Goal: Obtain resource: Obtain resource

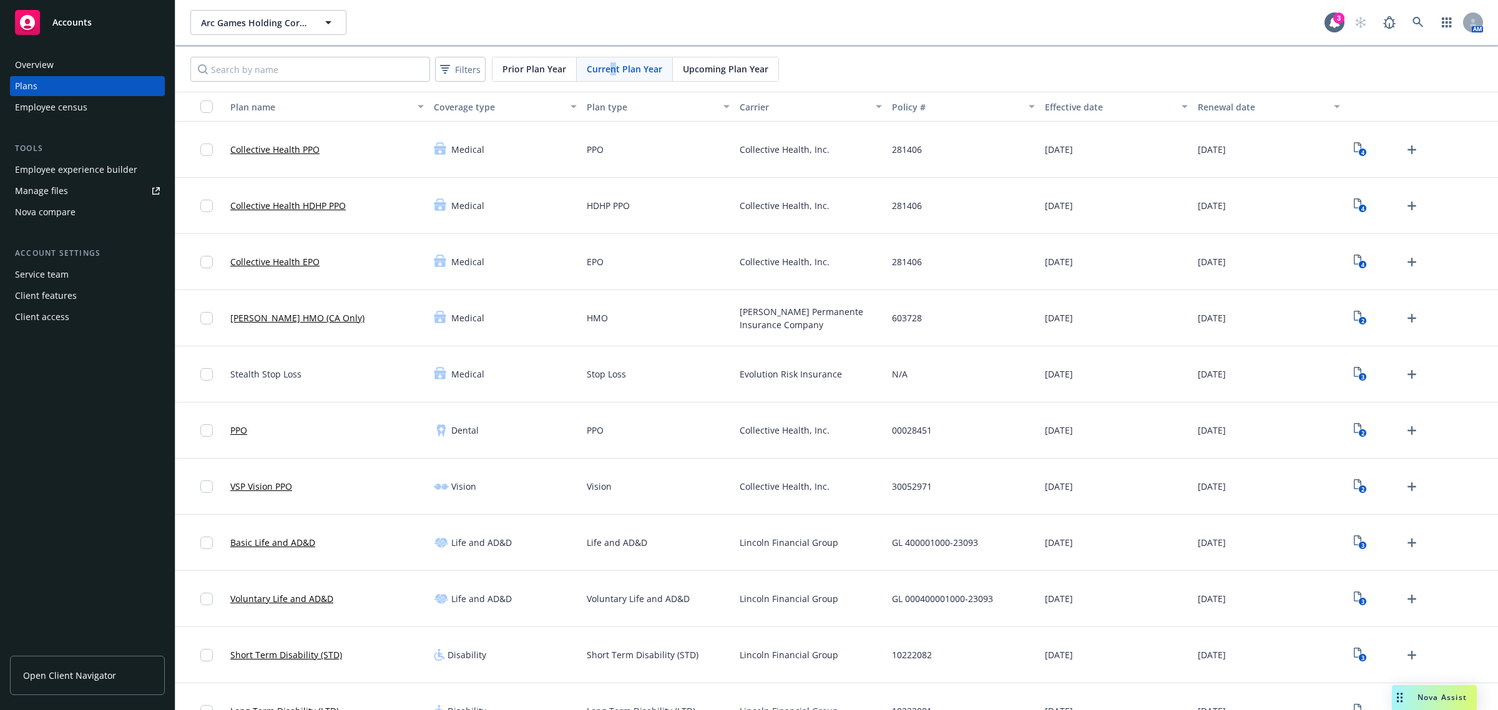
click at [612, 72] on span "Current Plan Year" at bounding box center [625, 68] width 76 height 13
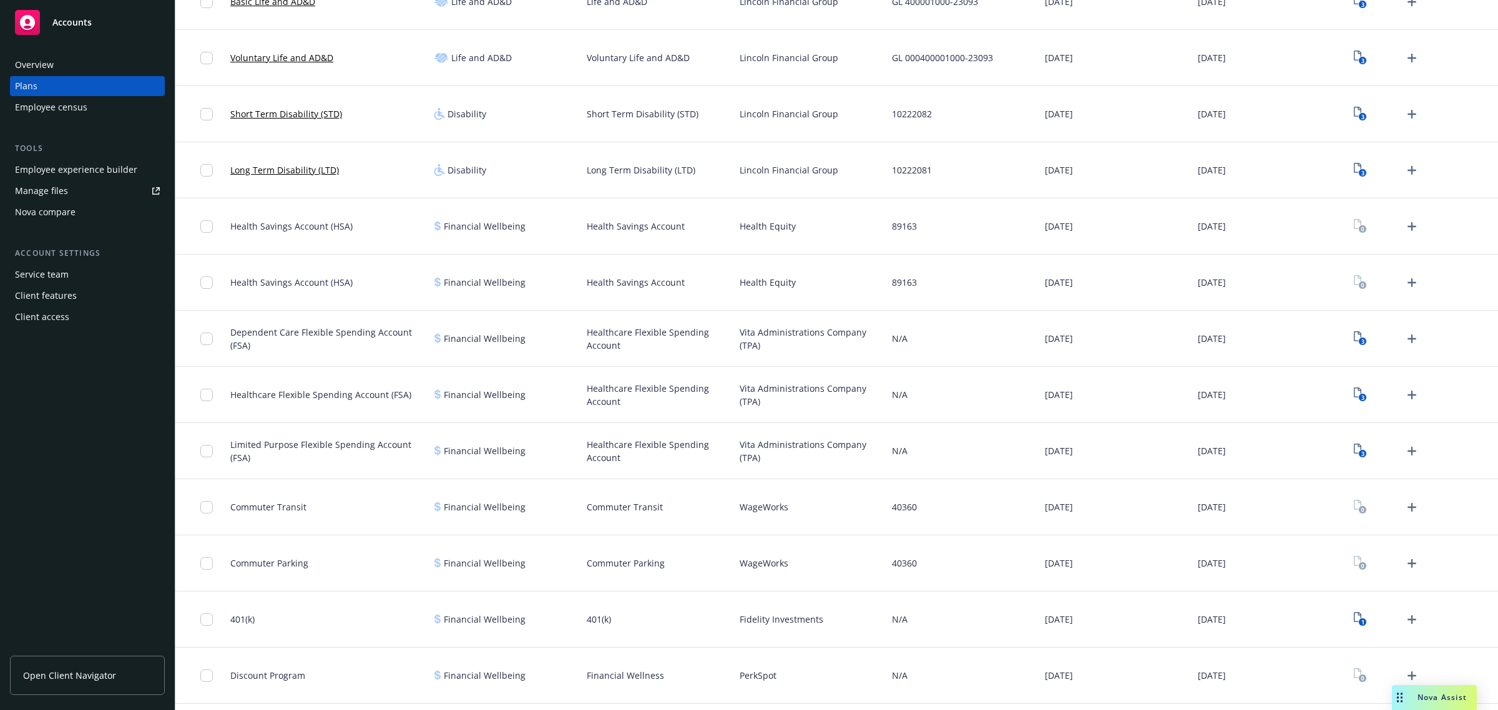
scroll to position [504, 0]
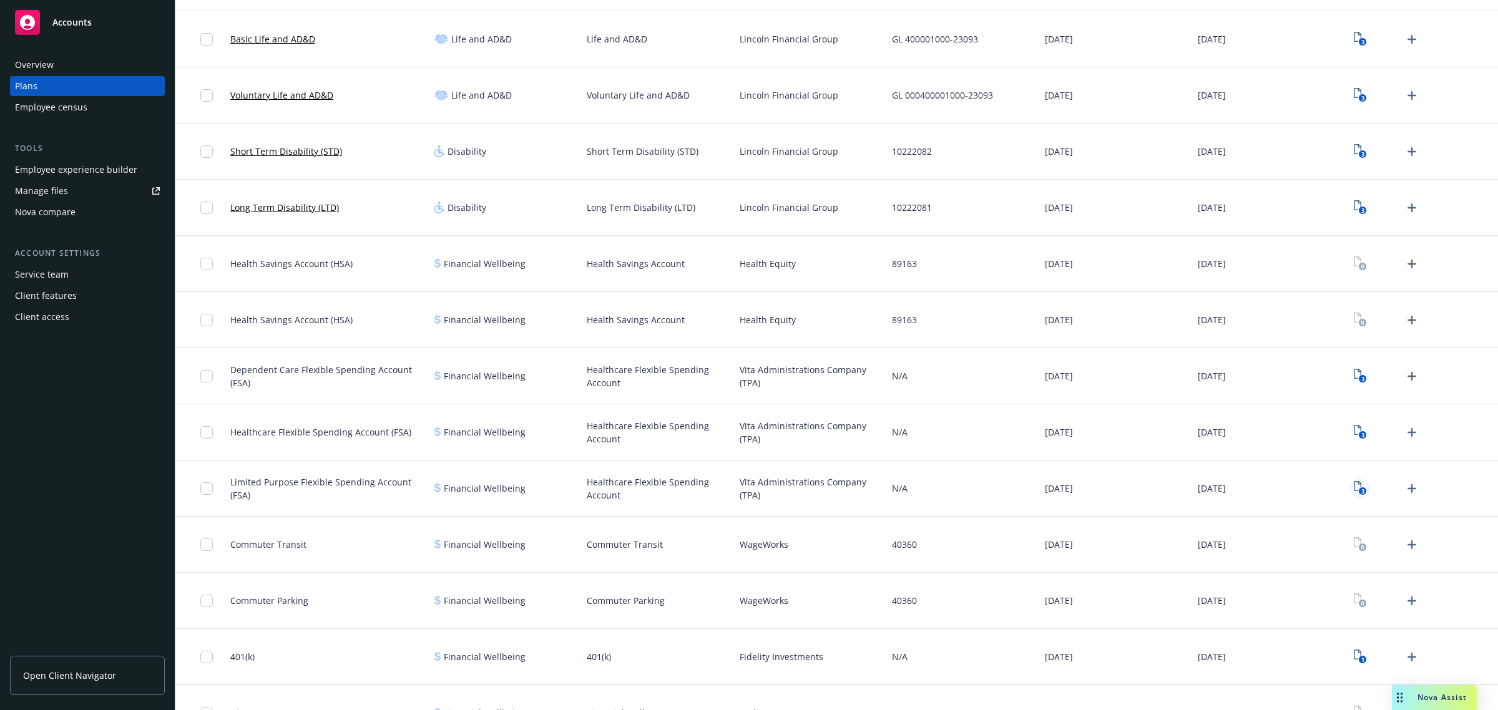
click at [1358, 490] on rect "View Plan Documents" at bounding box center [1362, 491] width 8 height 8
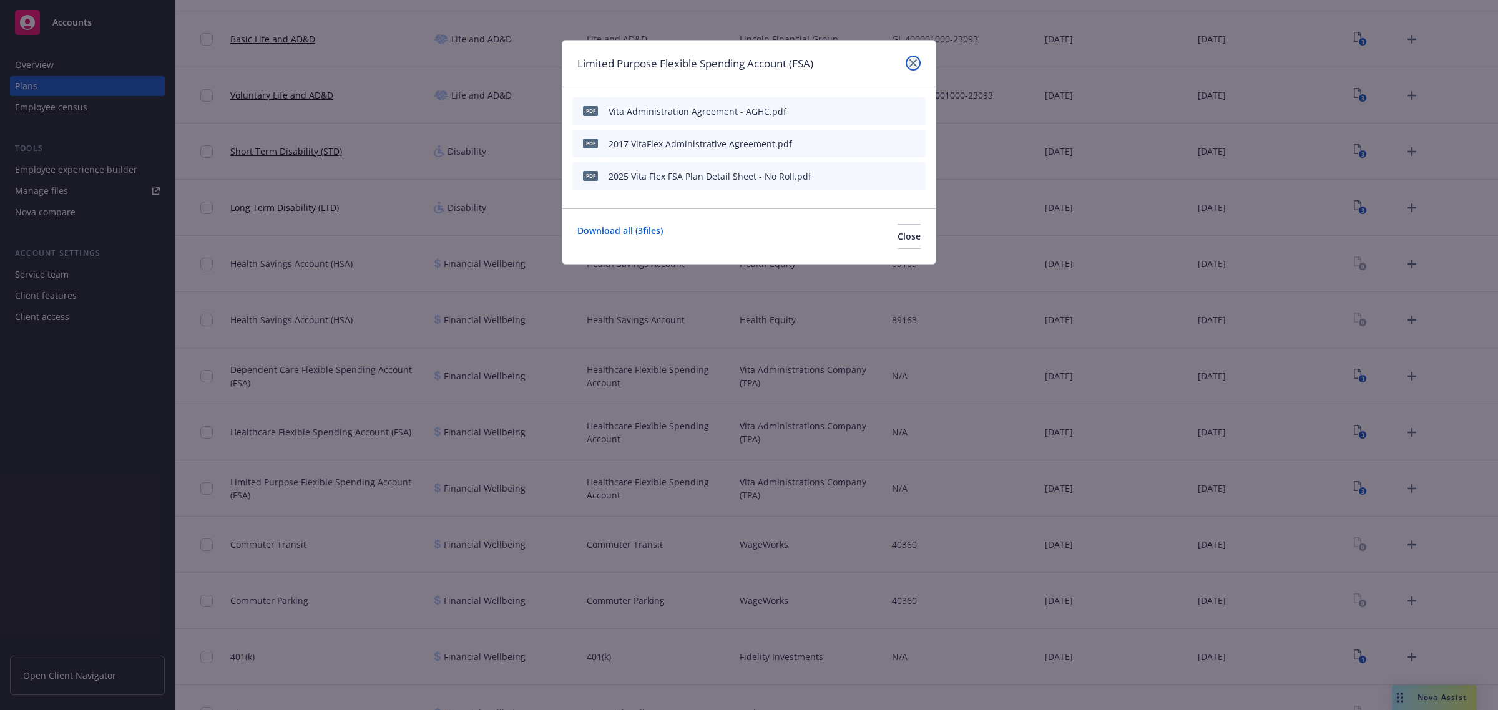
click at [913, 61] on icon "close" at bounding box center [912, 62] width 7 height 7
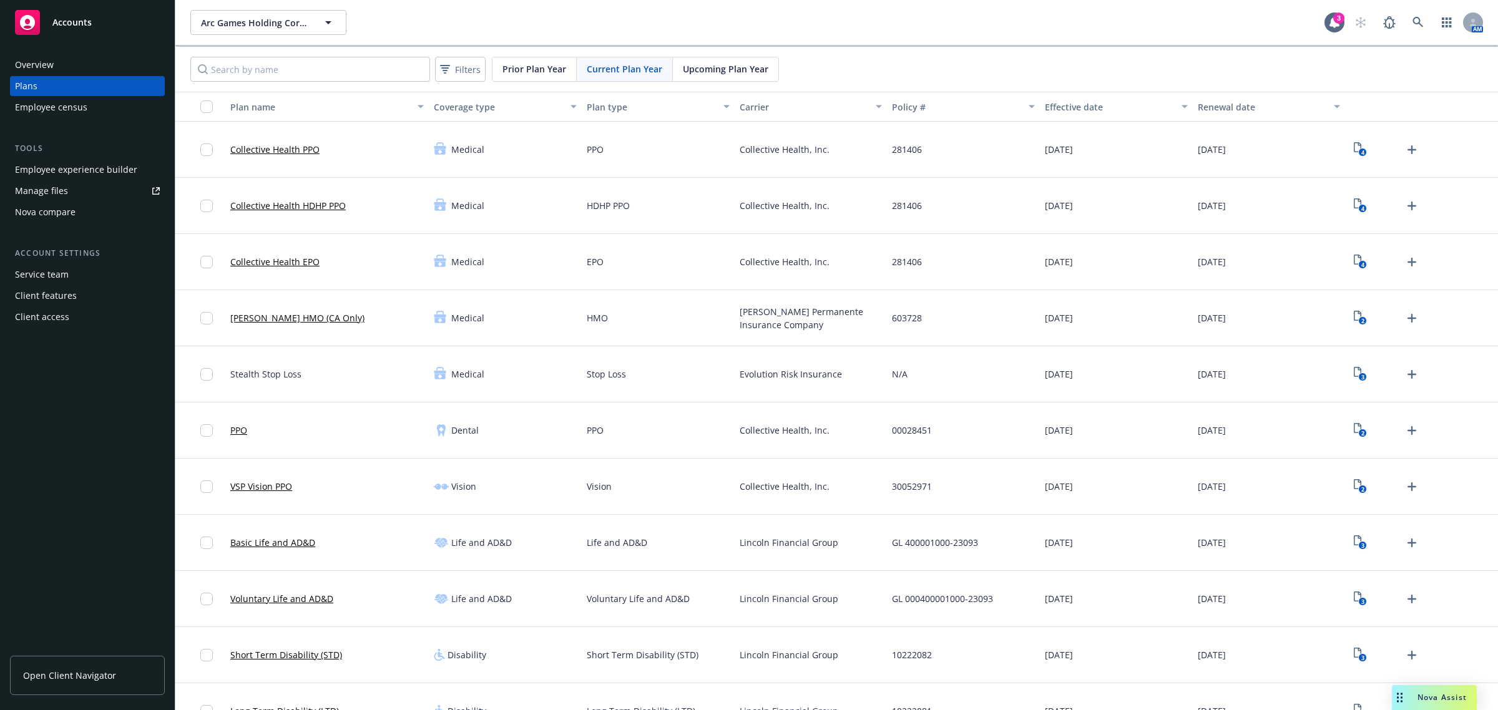
click at [454, 25] on div "Arc Games Holding Corporation Arc Games Holding Corporation" at bounding box center [757, 22] width 1134 height 25
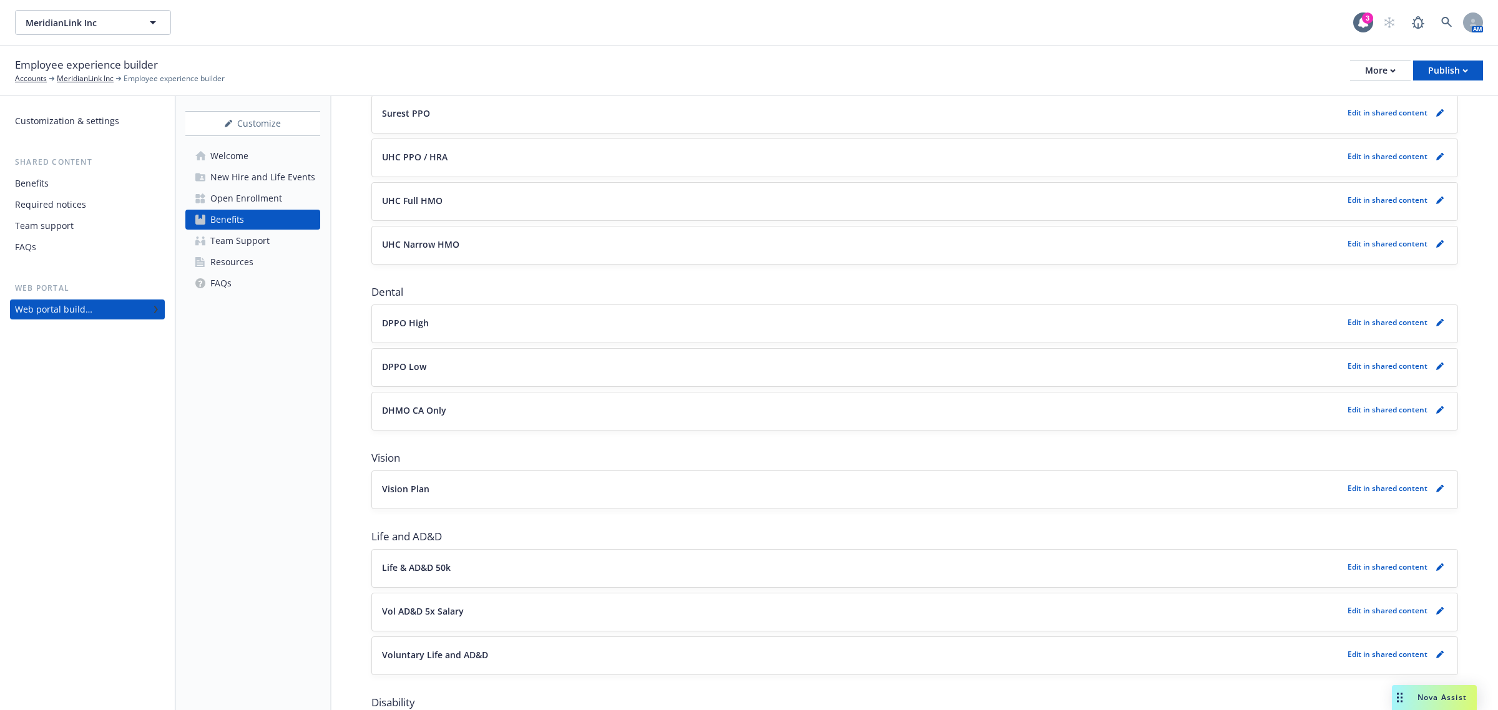
scroll to position [234, 0]
